Goal: Information Seeking & Learning: Learn about a topic

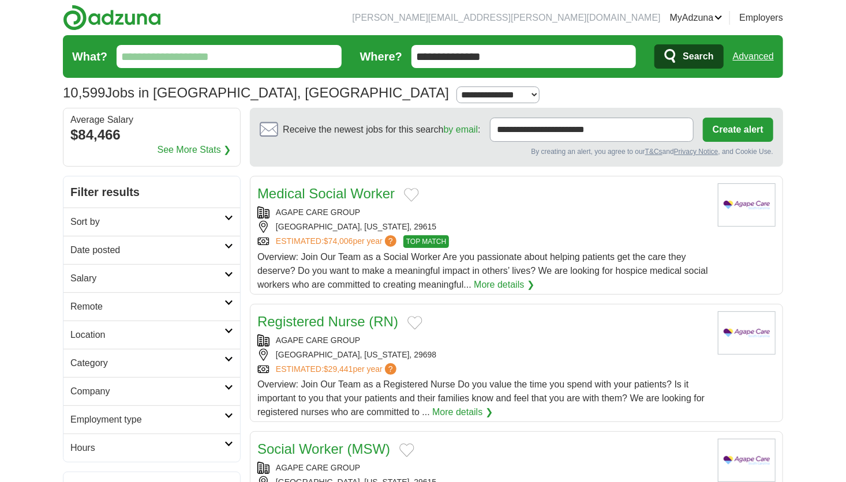
click at [518, 47] on input "**********" at bounding box center [523, 56] width 225 height 23
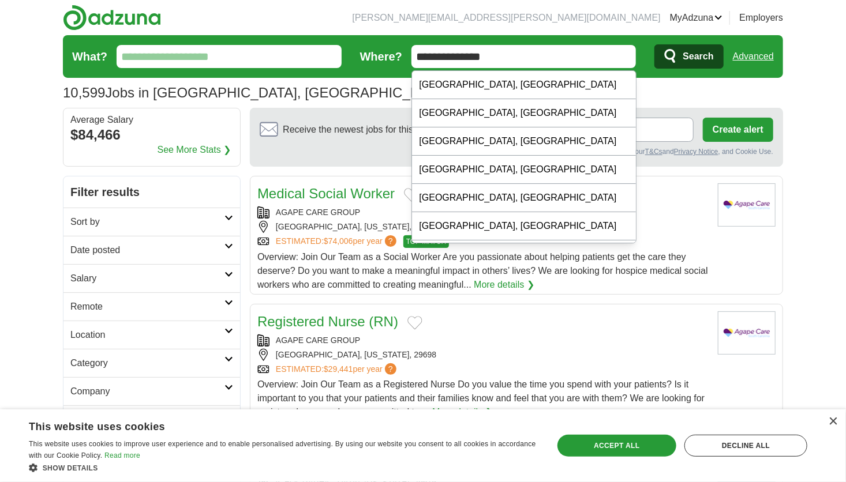
type input "**********"
click at [705, 53] on span "Search" at bounding box center [698, 56] width 31 height 23
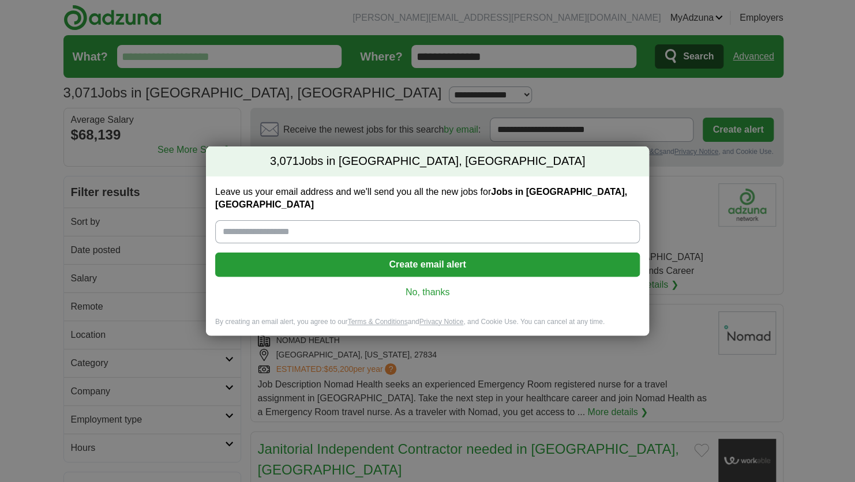
click at [432, 286] on link "No, thanks" at bounding box center [427, 292] width 406 height 13
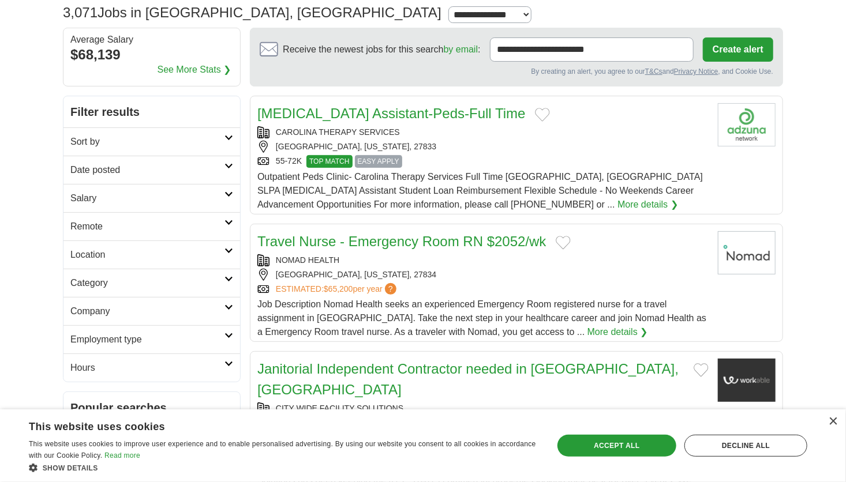
scroll to position [81, 0]
click at [161, 283] on h2 "Category" at bounding box center [147, 283] width 154 height 14
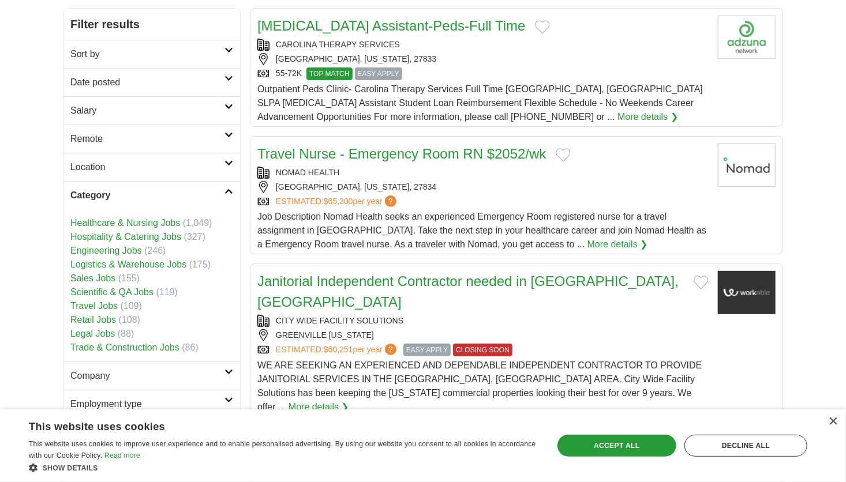
scroll to position [170, 0]
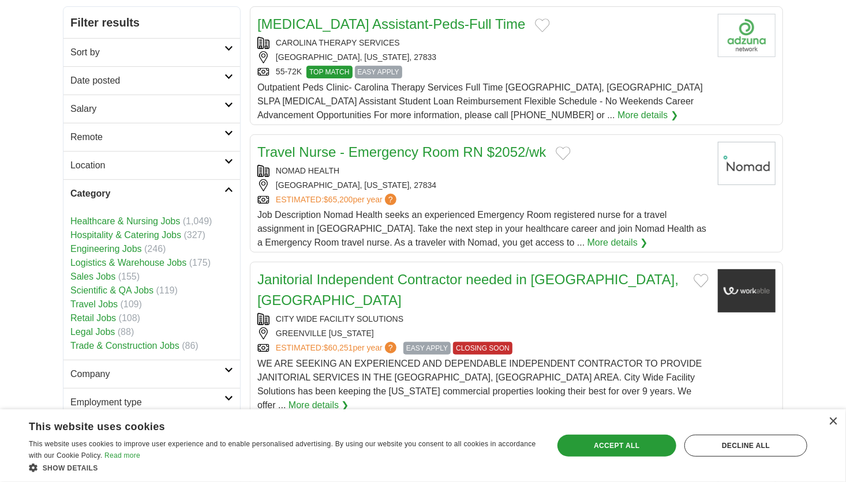
click at [158, 235] on link "Hospitality & Catering Jobs" at bounding box center [125, 235] width 111 height 10
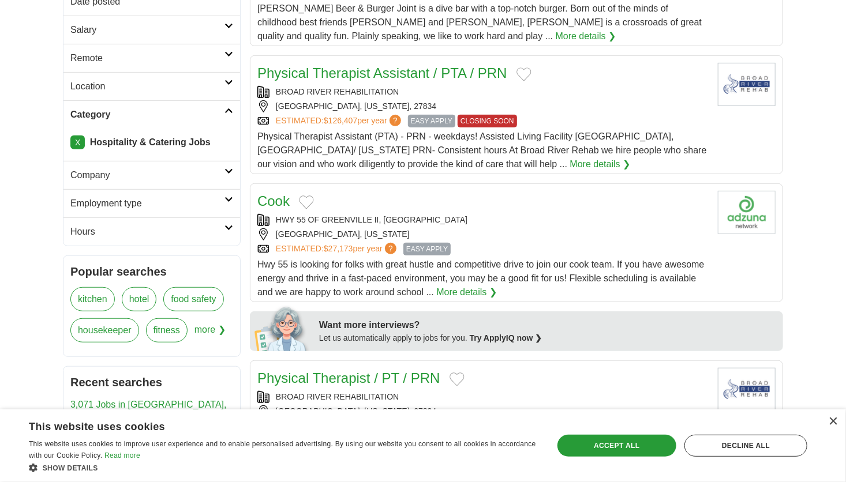
scroll to position [343, 0]
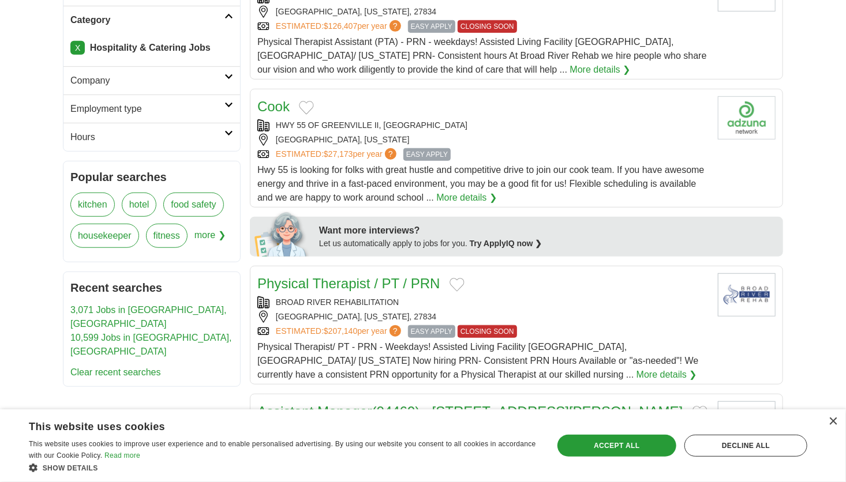
click at [77, 44] on link "X" at bounding box center [77, 48] width 14 height 14
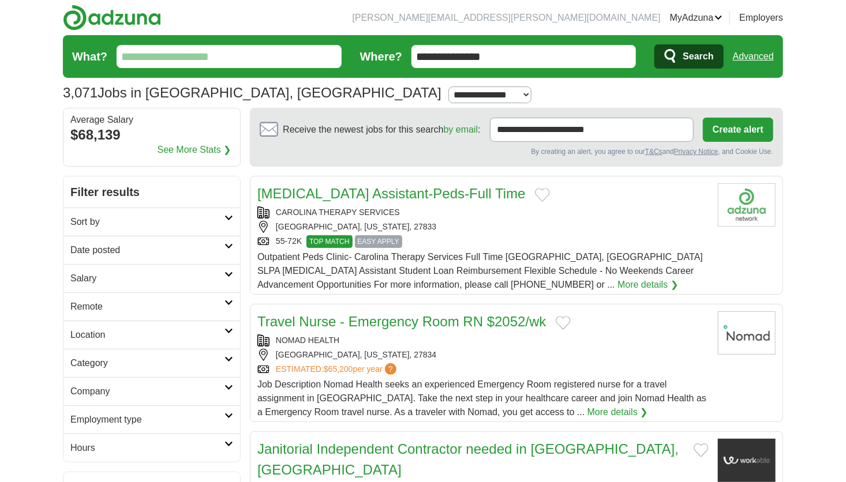
click at [122, 364] on h2 "Category" at bounding box center [147, 364] width 154 height 14
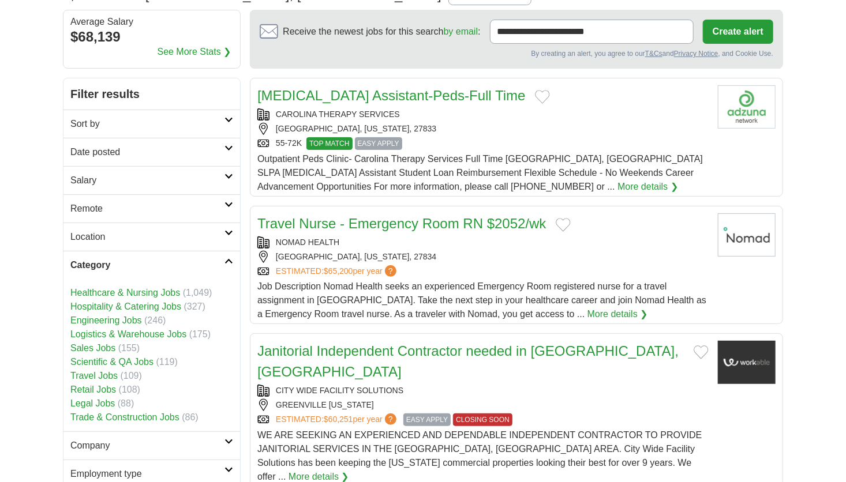
scroll to position [132, 0]
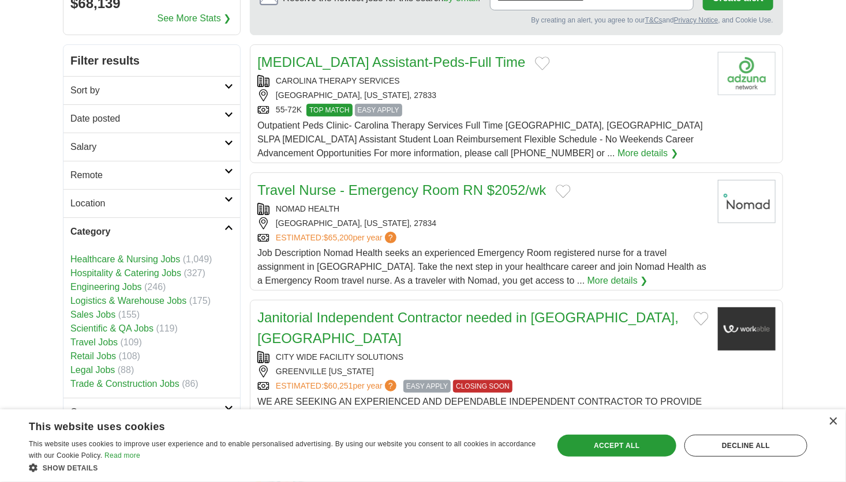
click at [98, 340] on link "Travel Jobs" at bounding box center [93, 343] width 47 height 10
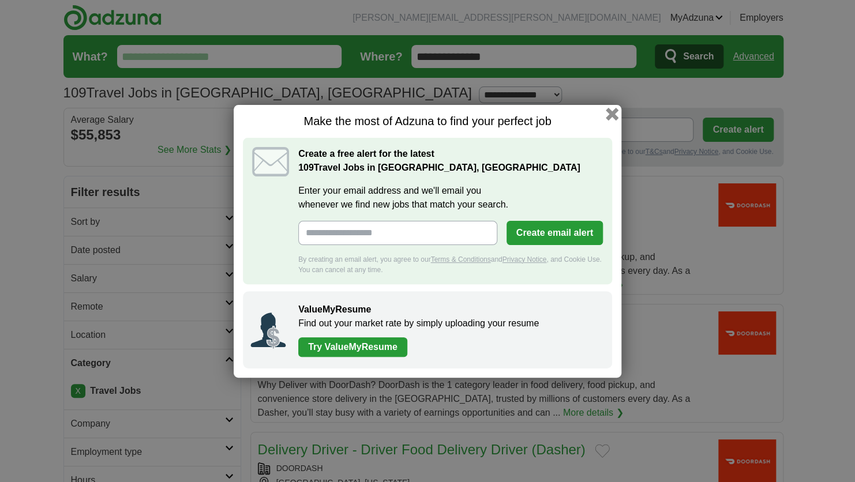
click at [611, 113] on button "button" at bounding box center [612, 113] width 13 height 13
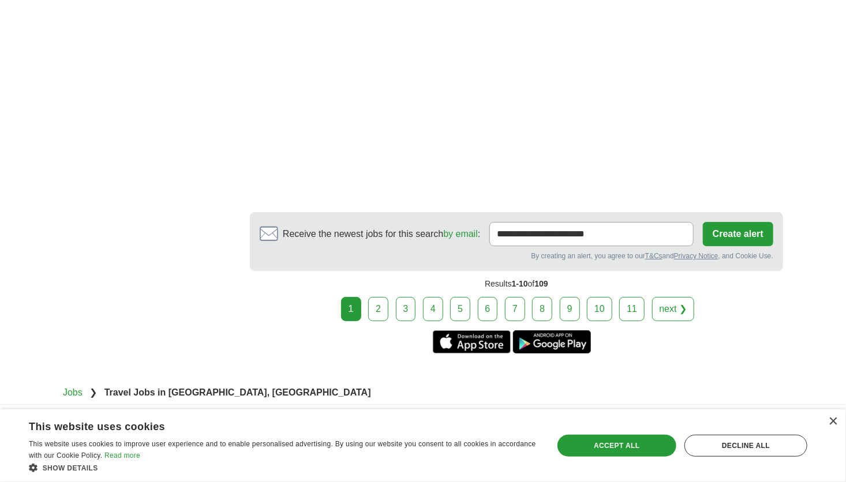
scroll to position [2068, 0]
click at [385, 303] on link "2" at bounding box center [378, 309] width 20 height 24
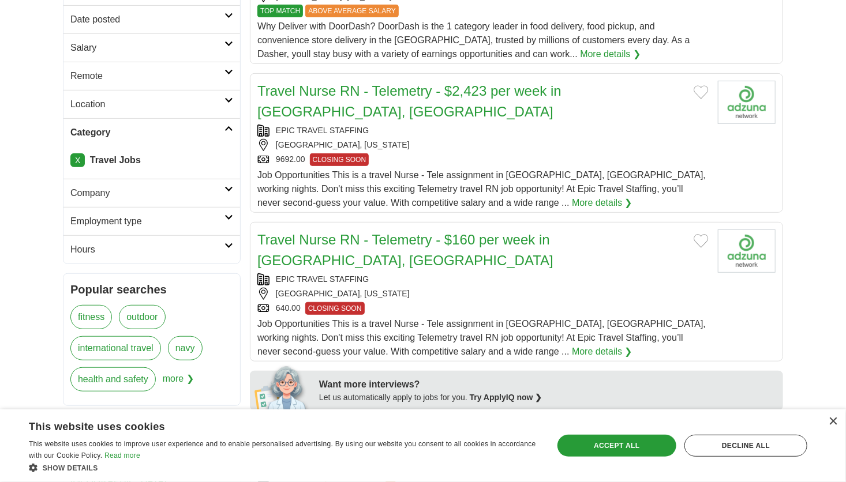
scroll to position [232, 0]
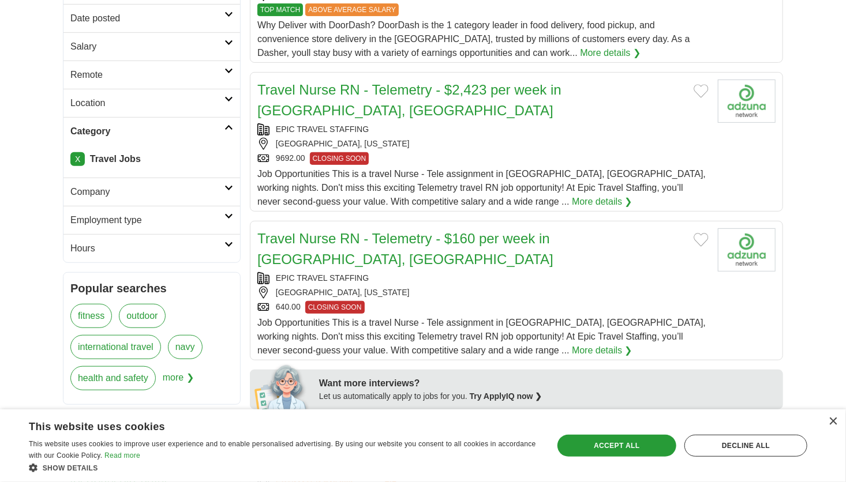
click at [218, 133] on h2 "Category" at bounding box center [147, 132] width 154 height 14
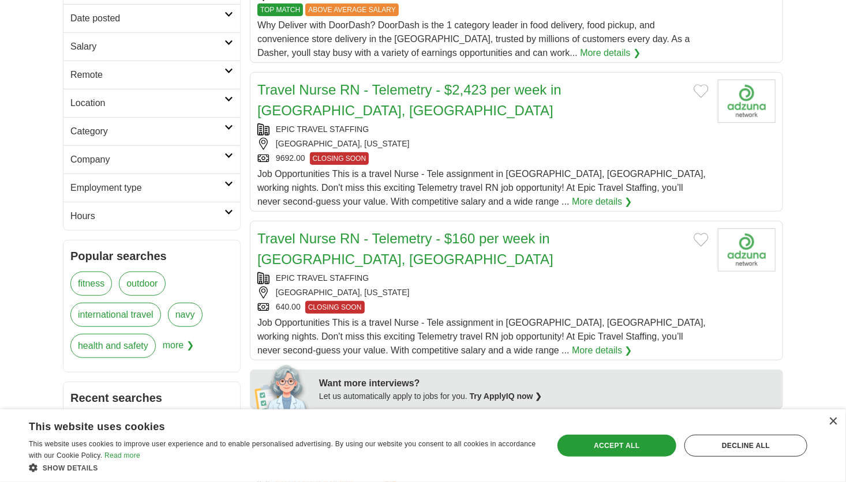
click at [218, 133] on h2 "Category" at bounding box center [147, 132] width 154 height 14
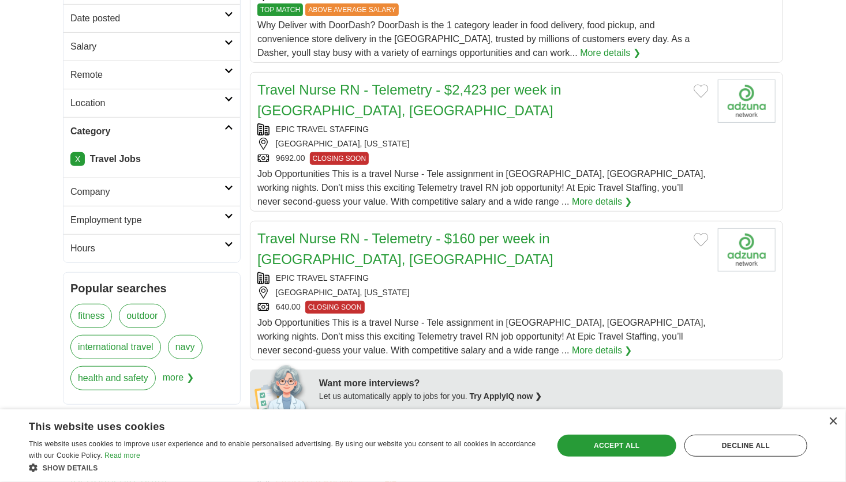
click at [72, 159] on link "X" at bounding box center [77, 159] width 14 height 14
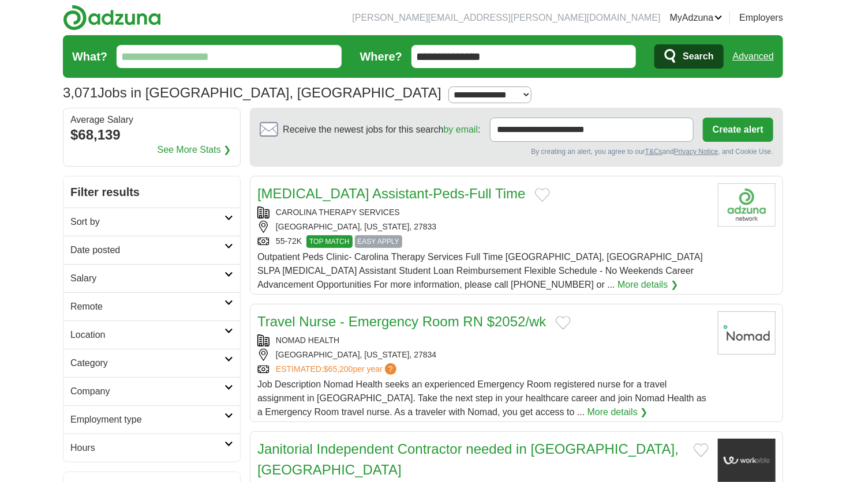
click at [120, 369] on link "Category" at bounding box center [151, 363] width 177 height 28
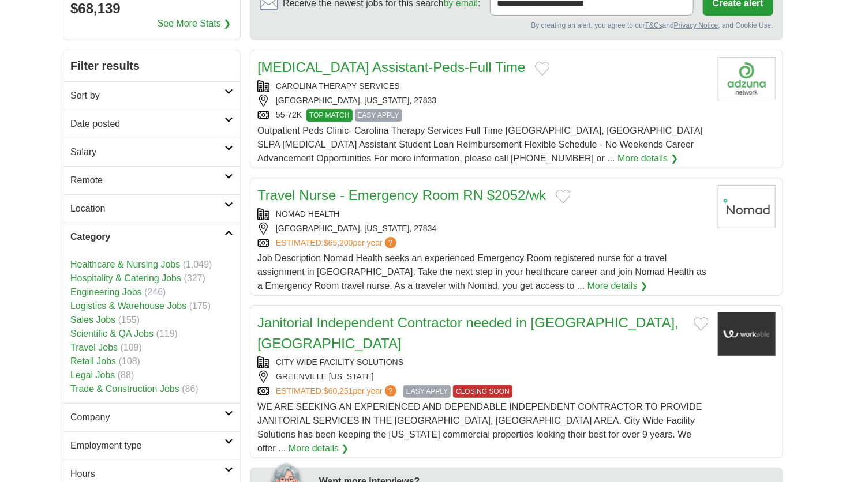
scroll to position [131, 0]
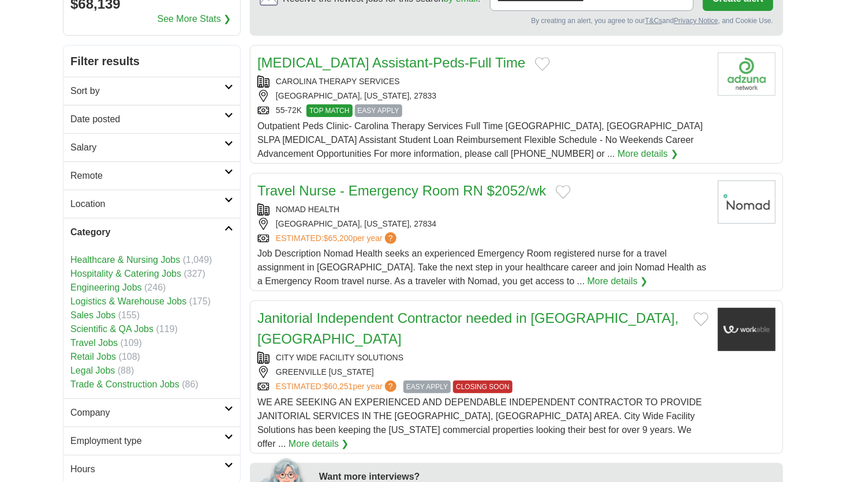
click at [120, 380] on link "Trade & Construction Jobs" at bounding box center [124, 385] width 109 height 10
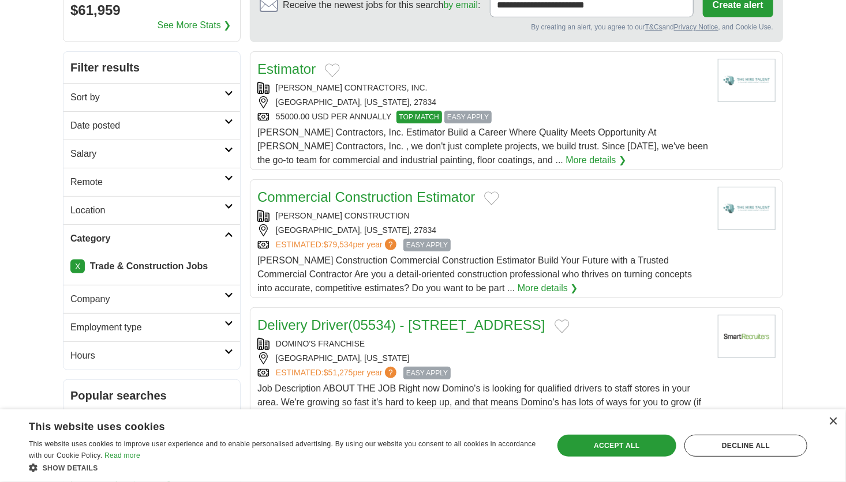
scroll to position [125, 0]
click at [77, 268] on link "X" at bounding box center [77, 267] width 14 height 14
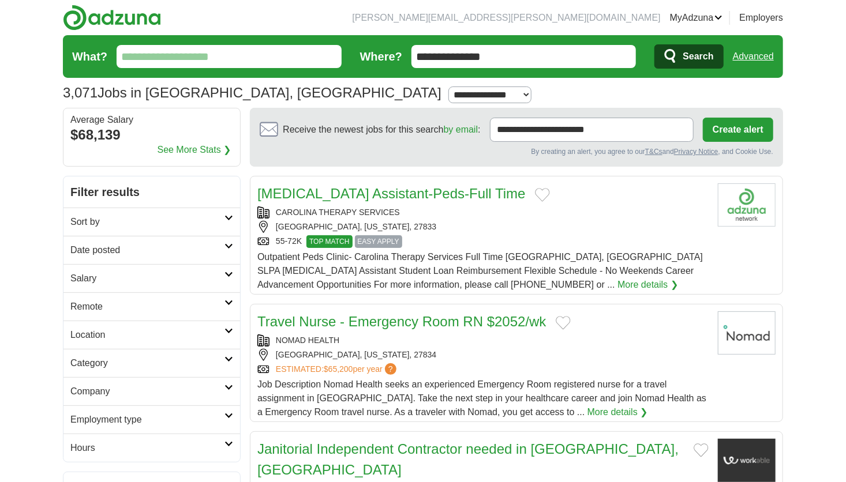
click at [136, 216] on h2 "Sort by" at bounding box center [147, 222] width 154 height 14
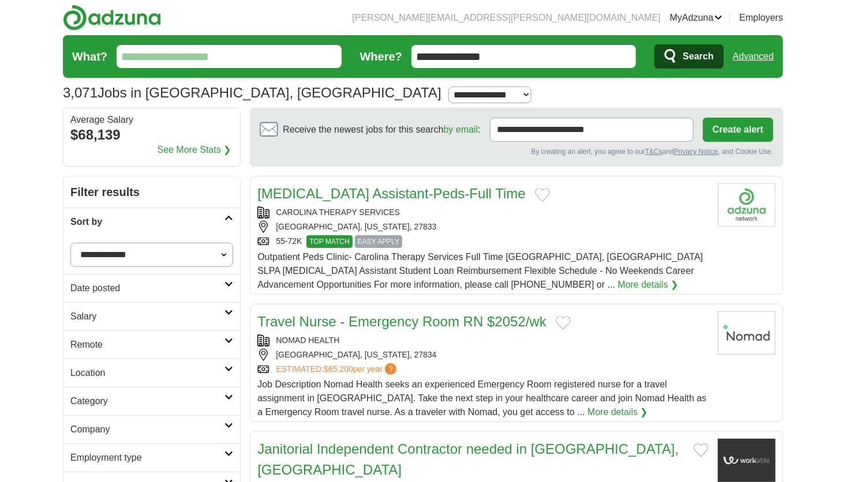
click at [144, 250] on select "**********" at bounding box center [151, 255] width 163 height 24
select select "**********"
click at [70, 243] on select "**********" at bounding box center [151, 255] width 163 height 24
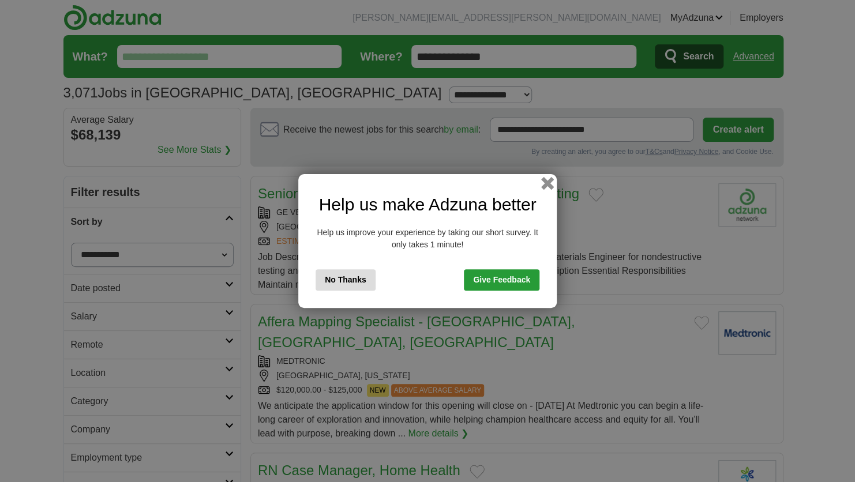
click at [544, 186] on button "button" at bounding box center [547, 183] width 13 height 13
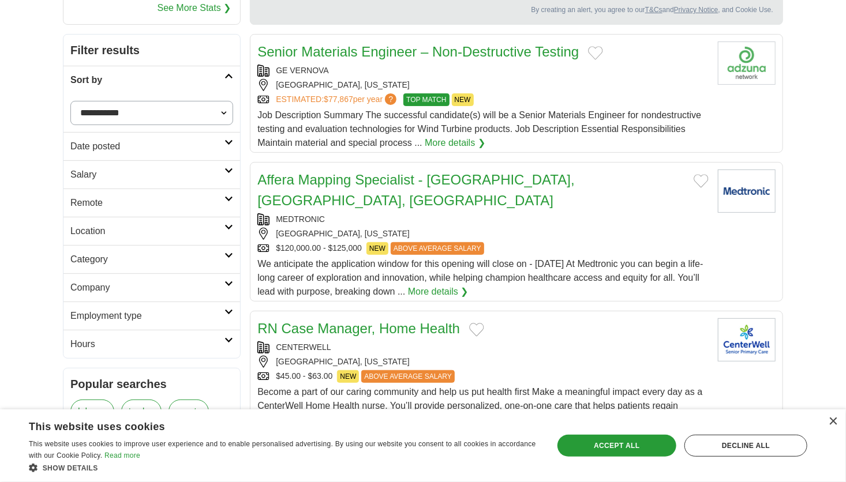
scroll to position [141, 0]
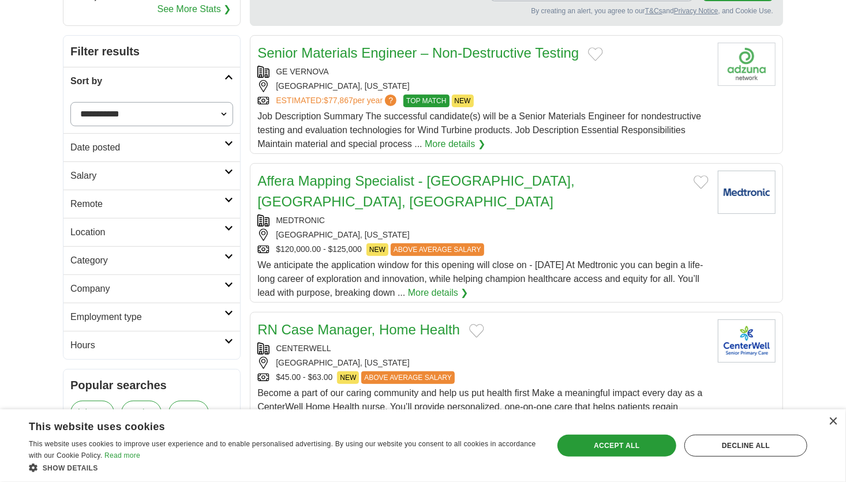
click at [171, 286] on h2 "Company" at bounding box center [147, 289] width 154 height 14
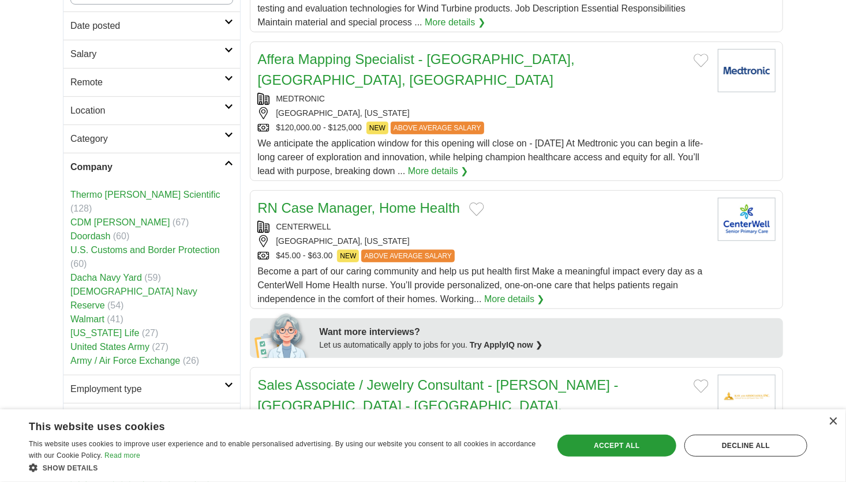
scroll to position [263, 0]
click at [179, 245] on link "U.S. Customs and Border Protection" at bounding box center [144, 250] width 149 height 10
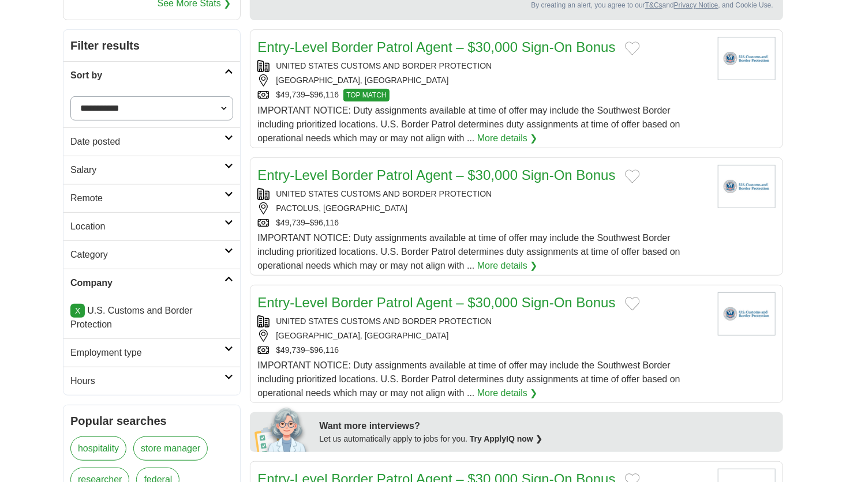
scroll to position [149, 0]
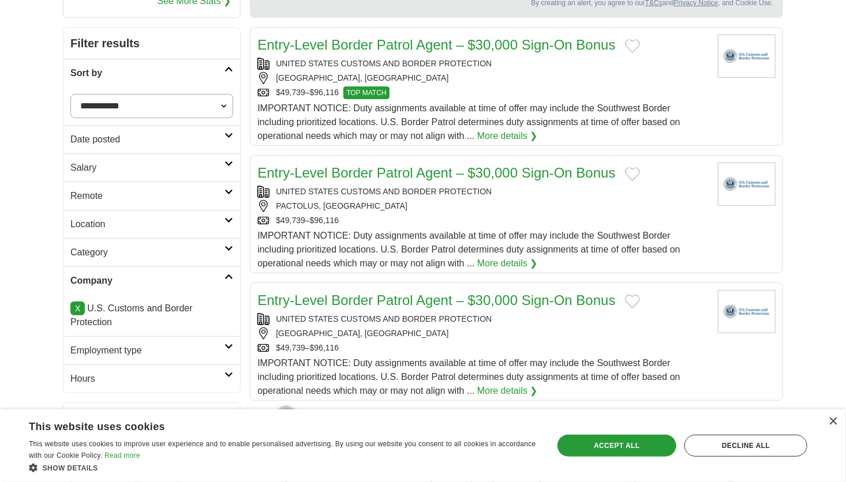
click at [76, 311] on link "X" at bounding box center [77, 309] width 14 height 14
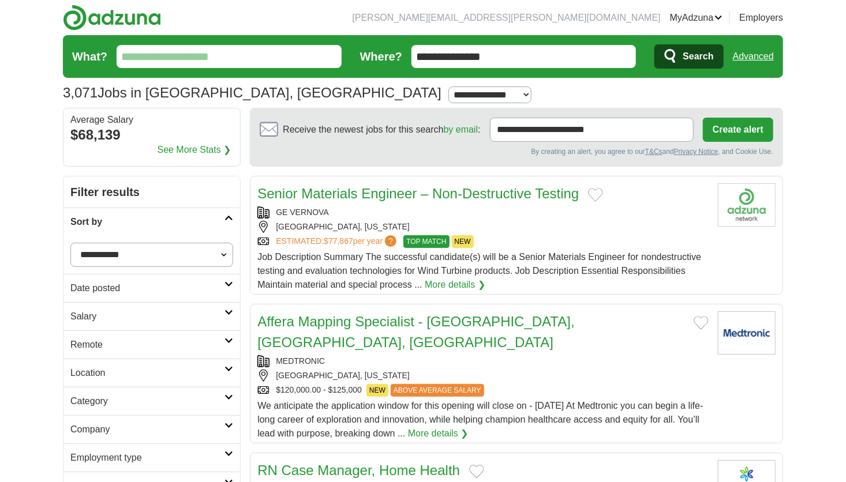
click at [141, 373] on h2 "Location" at bounding box center [147, 373] width 154 height 14
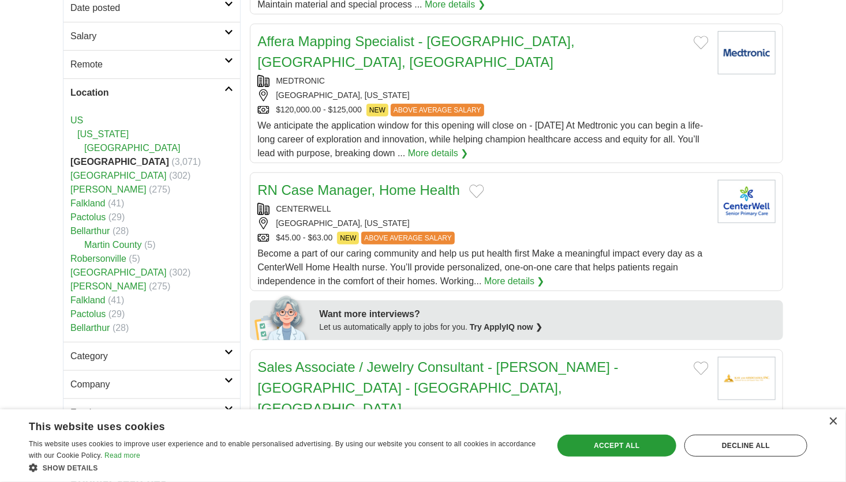
scroll to position [282, 0]
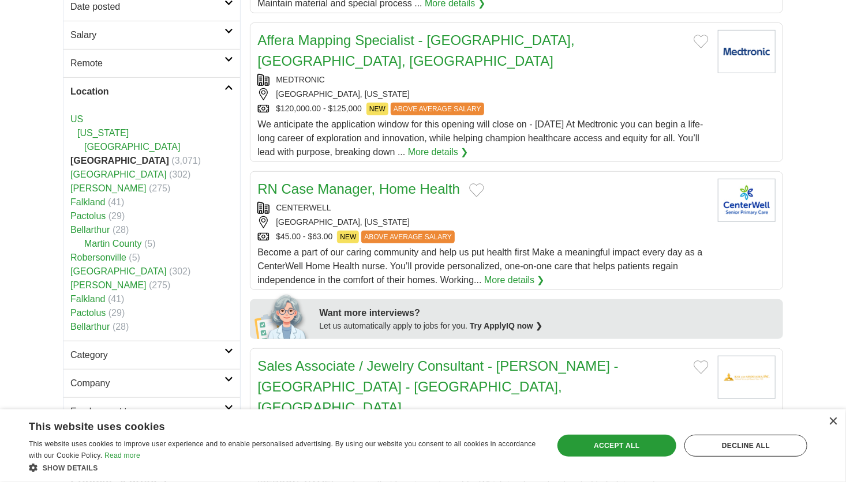
click at [103, 272] on link "[GEOGRAPHIC_DATA]" at bounding box center [118, 272] width 96 height 10
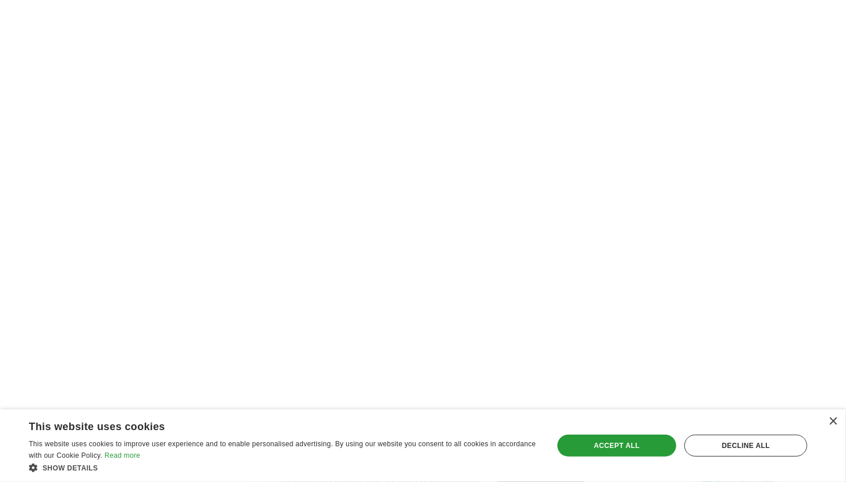
scroll to position [2230, 0]
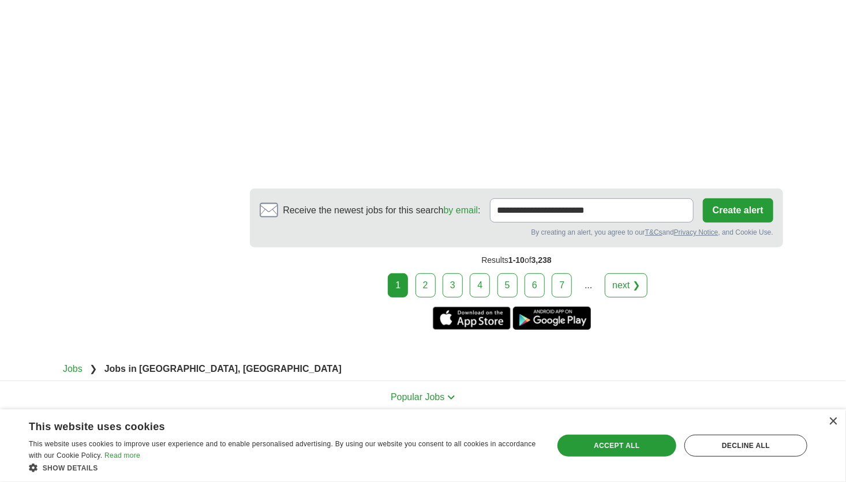
click at [429, 274] on link "2" at bounding box center [425, 286] width 20 height 24
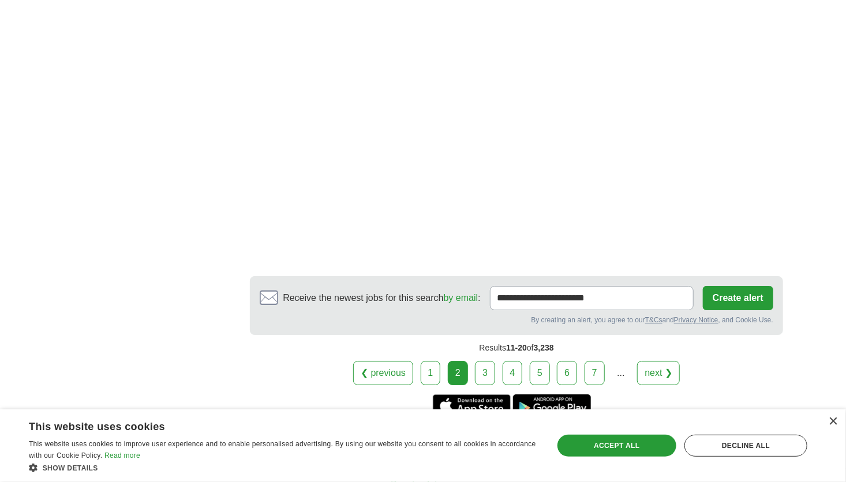
scroll to position [1922, 0]
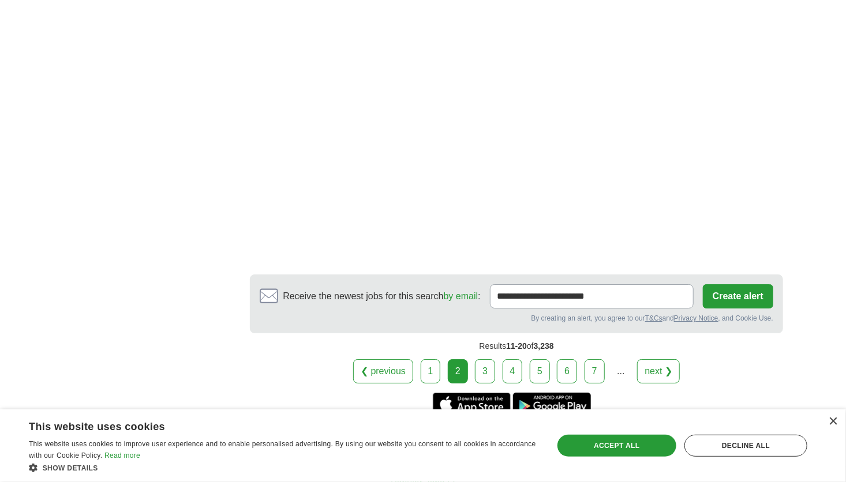
click at [481, 360] on link "3" at bounding box center [485, 372] width 20 height 24
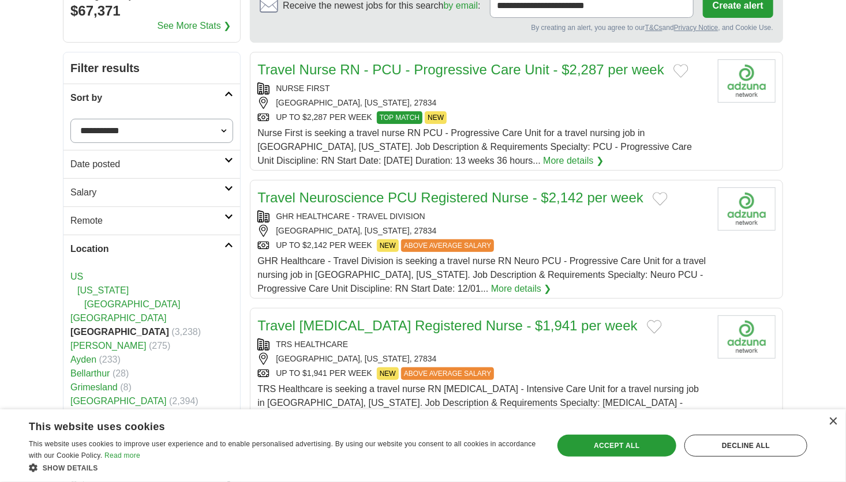
scroll to position [125, 0]
click at [92, 313] on link "[GEOGRAPHIC_DATA]" at bounding box center [118, 318] width 96 height 10
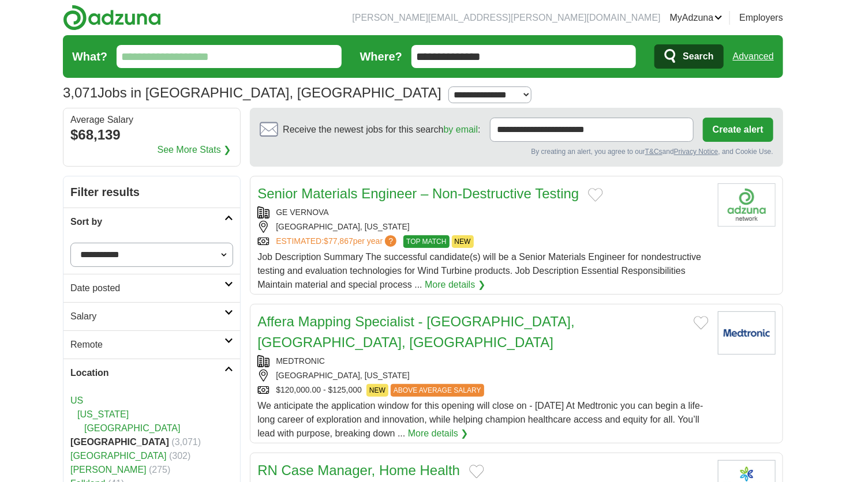
click at [222, 370] on h2 "Location" at bounding box center [147, 373] width 154 height 14
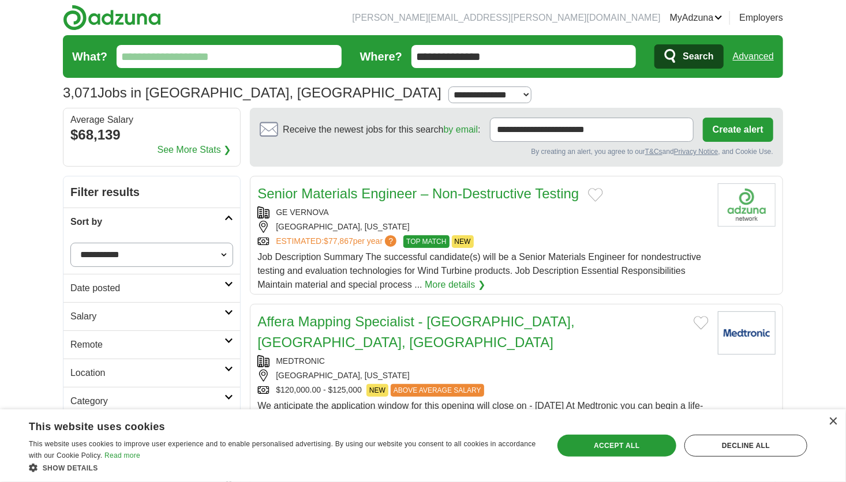
click at [155, 405] on h2 "Category" at bounding box center [147, 402] width 154 height 14
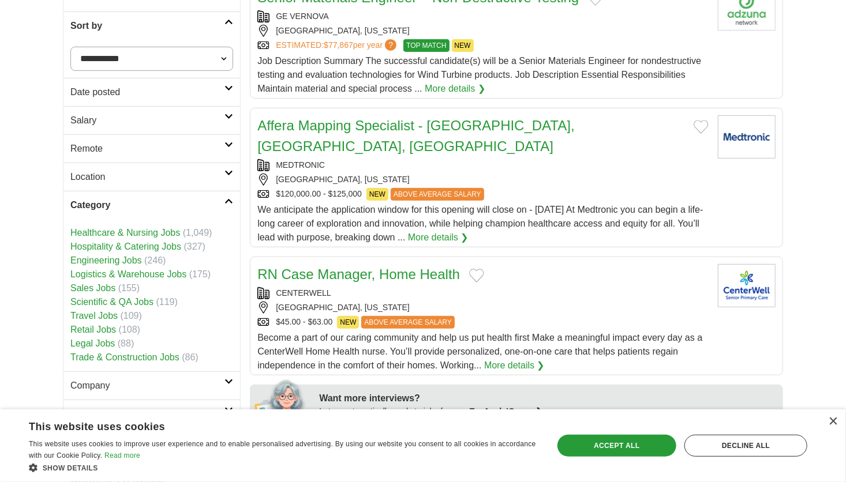
scroll to position [199, 0]
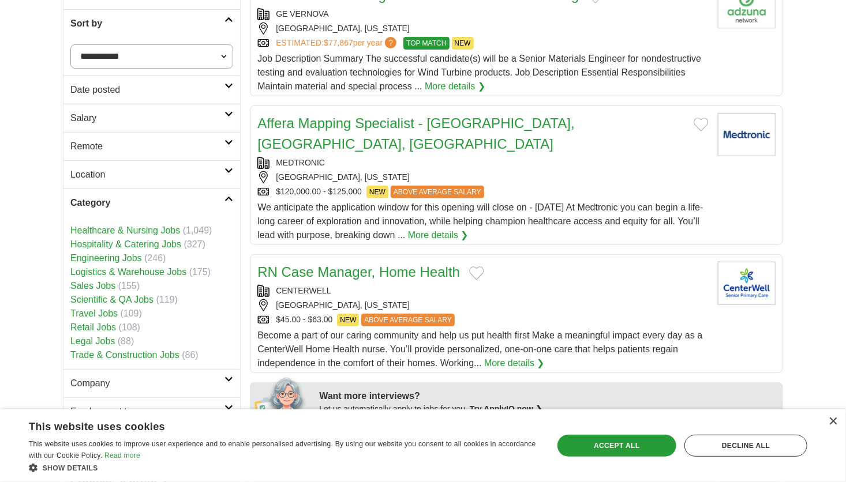
click at [104, 286] on link "Sales Jobs" at bounding box center [92, 286] width 45 height 10
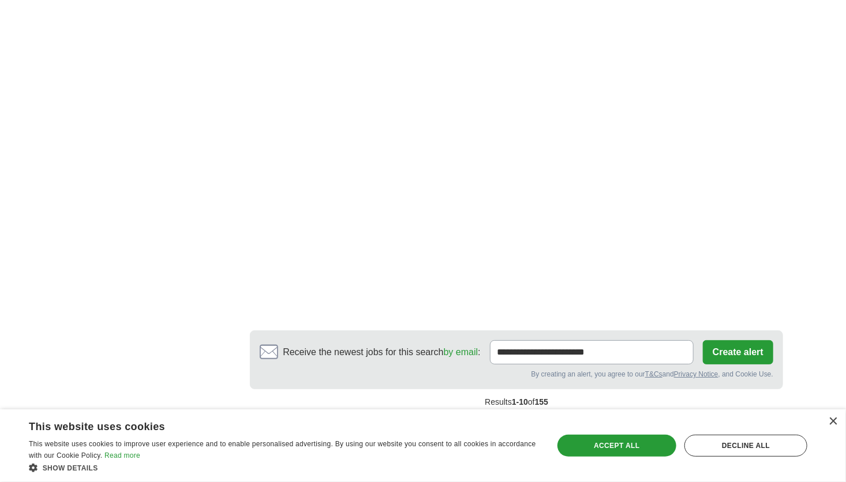
scroll to position [2030, 0]
click at [388, 414] on link "2" at bounding box center [393, 426] width 20 height 24
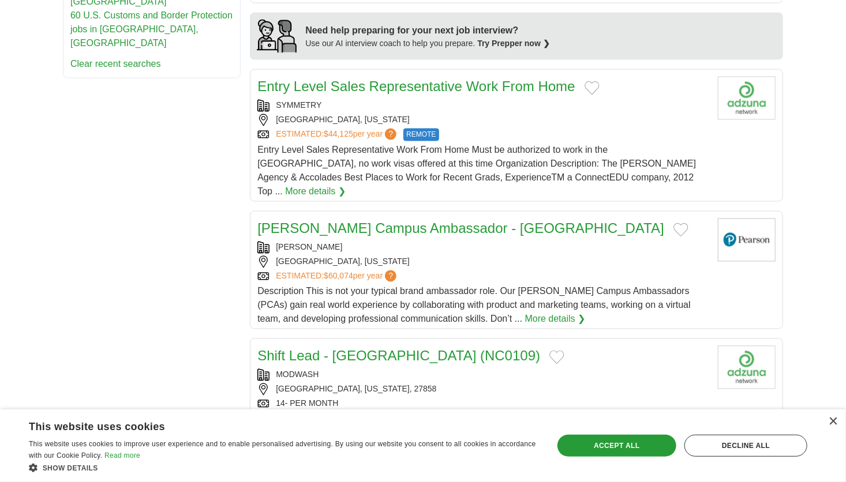
scroll to position [982, 0]
click at [346, 184] on link "More details ❯" at bounding box center [315, 191] width 61 height 14
